Goal: Task Accomplishment & Management: Use online tool/utility

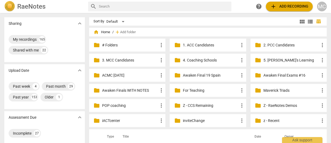
click at [283, 6] on span "add Add recording" at bounding box center [289, 6] width 38 height 6
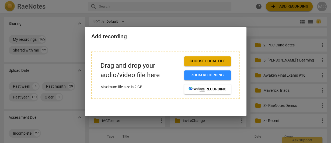
click at [202, 58] on button "Choose local file" at bounding box center [207, 61] width 47 height 10
click at [213, 60] on span "Choose local file" at bounding box center [208, 61] width 38 height 5
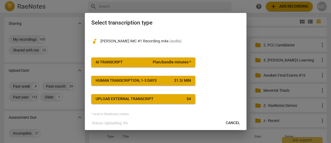
click at [130, 62] on span "AI Transcript Plan/bundle minutes *" at bounding box center [143, 62] width 95 height 5
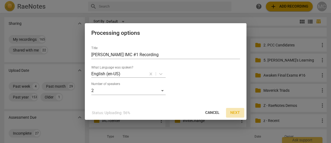
click at [236, 114] on span "Next" at bounding box center [236, 112] width 10 height 5
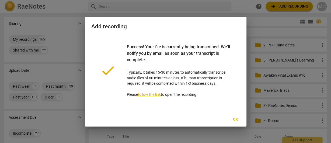
click at [236, 117] on span "Ok" at bounding box center [236, 119] width 9 height 5
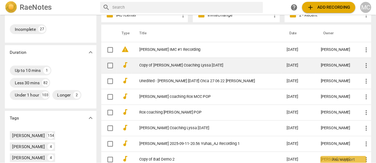
scroll to position [108, 0]
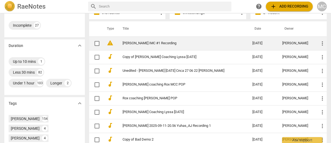
click at [151, 42] on link "[PERSON_NAME] IMC #1 Recording" at bounding box center [178, 43] width 111 height 4
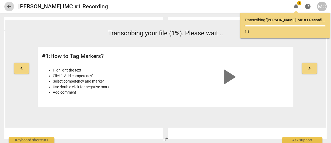
click at [12, 5] on span "arrow_back" at bounding box center [9, 6] width 6 height 6
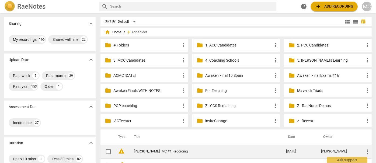
click at [162, 143] on td "[PERSON_NAME] IMC #1 Recording" at bounding box center [205, 151] width 155 height 14
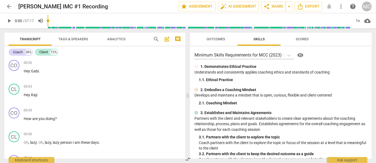
click at [11, 18] on span "play_arrow" at bounding box center [9, 21] width 6 height 6
click at [9, 20] on span "pause" at bounding box center [9, 21] width 6 height 6
click at [27, 70] on span "Hey" at bounding box center [27, 71] width 7 height 4
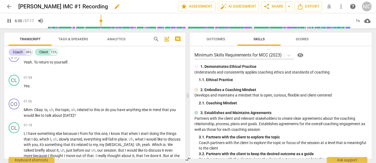
scroll to position [531, 0]
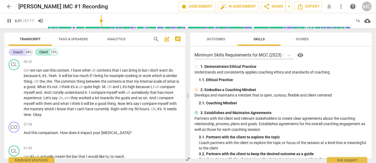
click at [8, 20] on span "pause" at bounding box center [9, 21] width 6 height 6
type input "392"
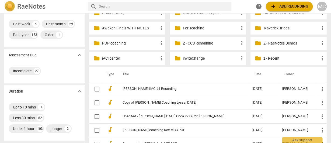
scroll to position [65, 0]
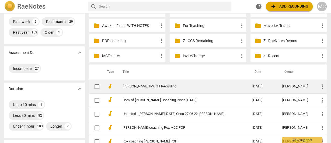
click at [154, 86] on link "[PERSON_NAME] IMC #1 Recording" at bounding box center [178, 86] width 111 height 4
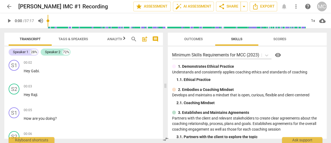
click at [73, 37] on span "Tags & Speakers" at bounding box center [74, 39] width 30 height 4
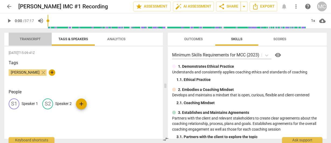
click at [30, 38] on span "Transcript" at bounding box center [30, 39] width 21 height 4
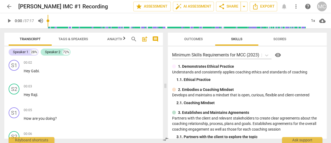
click at [69, 31] on div "Transcript Tags & Speakers Analytics search post_add comment Speaker 1 28% Spea…" at bounding box center [82, 85] width 165 height 115
click at [68, 36] on span "Tags & Speakers" at bounding box center [73, 39] width 43 height 7
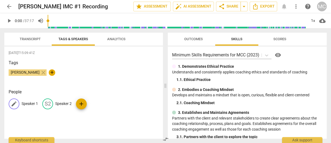
click at [32, 102] on p "Speaker 1" at bounding box center [30, 104] width 16 height 6
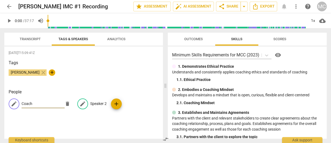
type input "Coach"
click at [93, 102] on p "Speaker 2" at bounding box center [98, 104] width 16 height 6
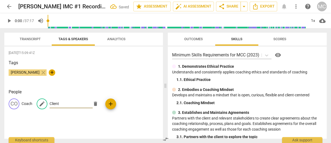
type input "Client"
click at [31, 40] on span "Transcript" at bounding box center [30, 39] width 21 height 4
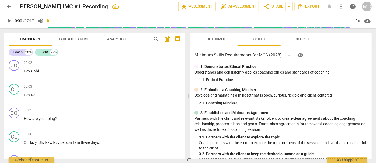
click at [304, 6] on icon "Export" at bounding box center [300, 6] width 6 height 6
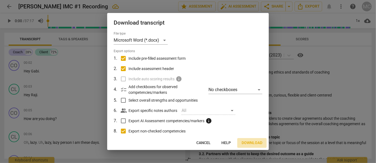
click at [248, 143] on span "Download" at bounding box center [252, 142] width 21 height 5
